Goal: Transaction & Acquisition: Purchase product/service

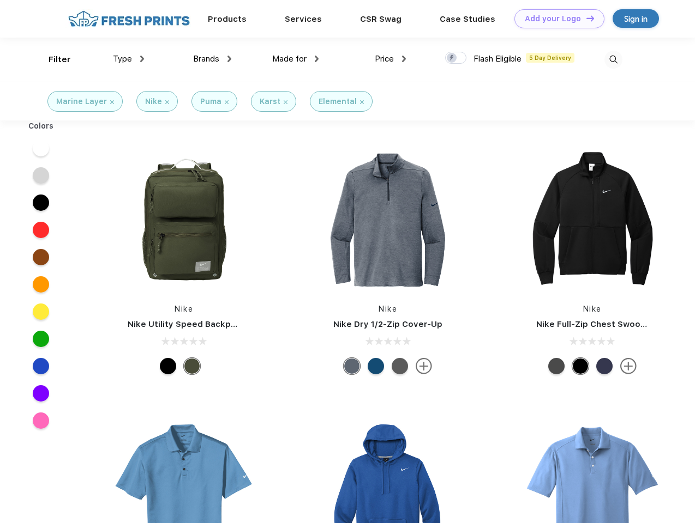
click at [555, 19] on link "Add your Logo Design Tool" at bounding box center [559, 18] width 90 height 19
click at [0, 0] on div "Design Tool" at bounding box center [0, 0] width 0 height 0
click at [585, 18] on link "Add your Logo Design Tool" at bounding box center [559, 18] width 90 height 19
click at [52, 59] on div "Filter" at bounding box center [60, 59] width 22 height 13
click at [129, 59] on span "Type" at bounding box center [122, 59] width 19 height 10
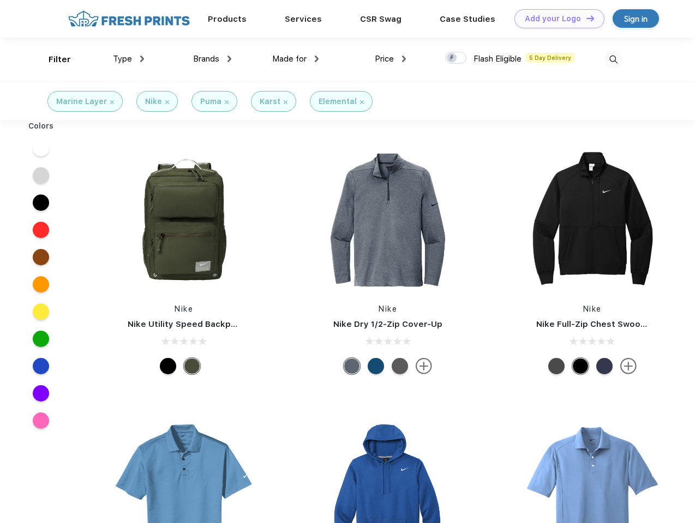
click at [212, 59] on span "Brands" at bounding box center [206, 59] width 26 height 10
click at [296, 59] on span "Made for" at bounding box center [289, 59] width 34 height 10
click at [390, 59] on span "Price" at bounding box center [384, 59] width 19 height 10
click at [456, 58] on div at bounding box center [455, 58] width 21 height 12
click at [452, 58] on input "checkbox" at bounding box center [448, 54] width 7 height 7
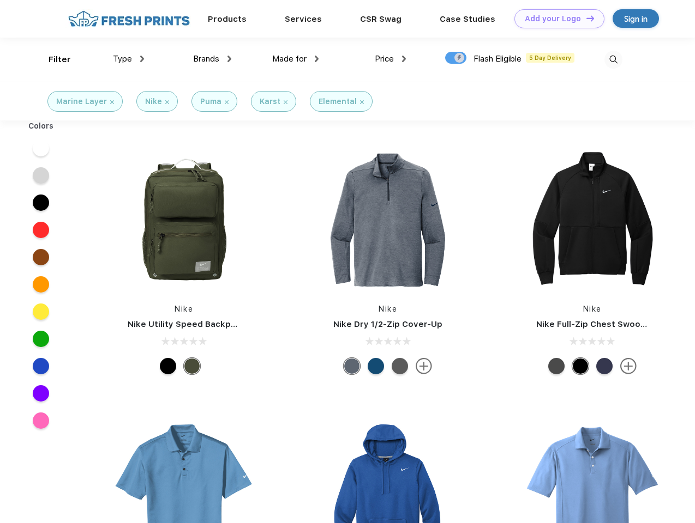
click at [613, 59] on img at bounding box center [613, 60] width 18 height 18
